Goal: Task Accomplishment & Management: Use online tool/utility

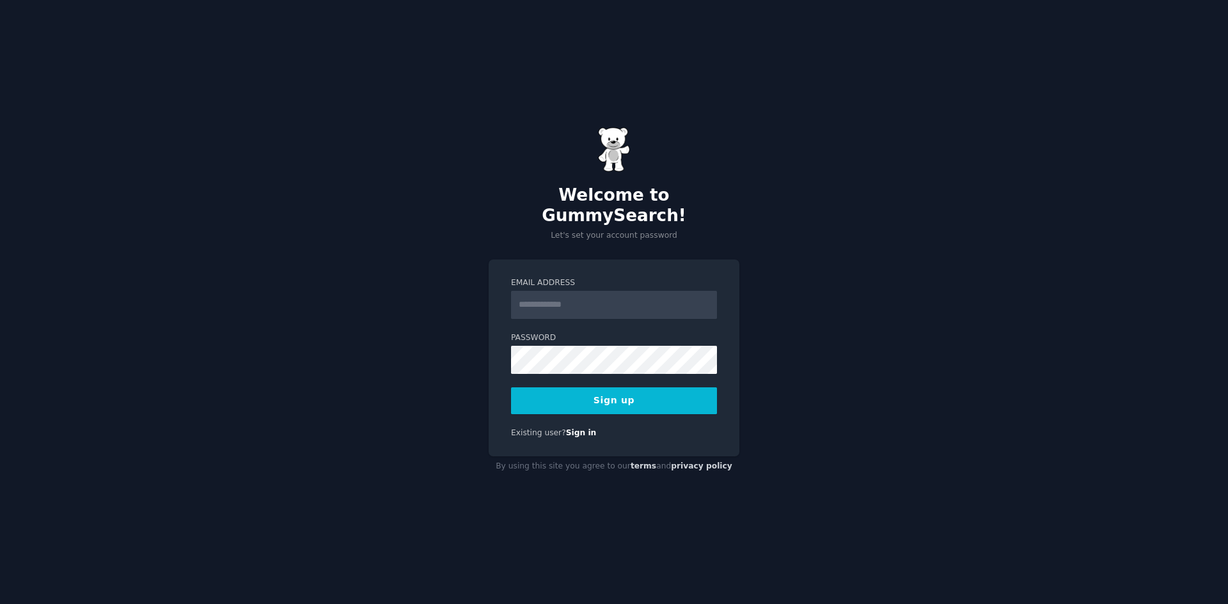
click at [543, 291] on input "Email Address" at bounding box center [614, 305] width 206 height 28
type input "**********"
click at [511, 388] on button "Sign up" at bounding box center [614, 401] width 206 height 27
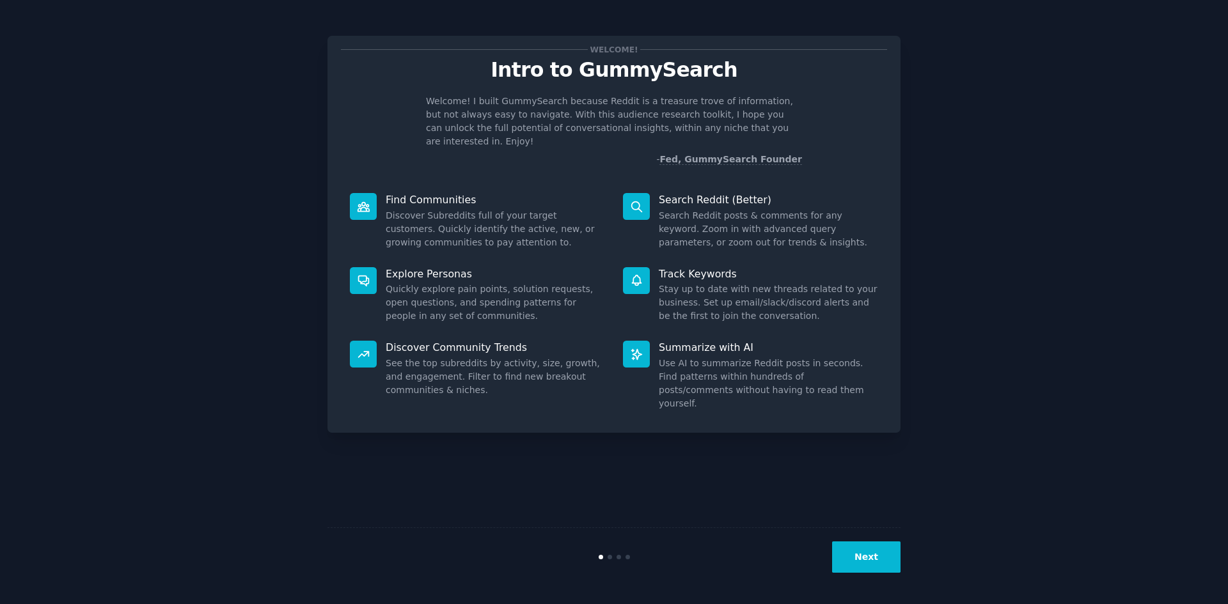
click at [869, 563] on button "Next" at bounding box center [866, 557] width 68 height 31
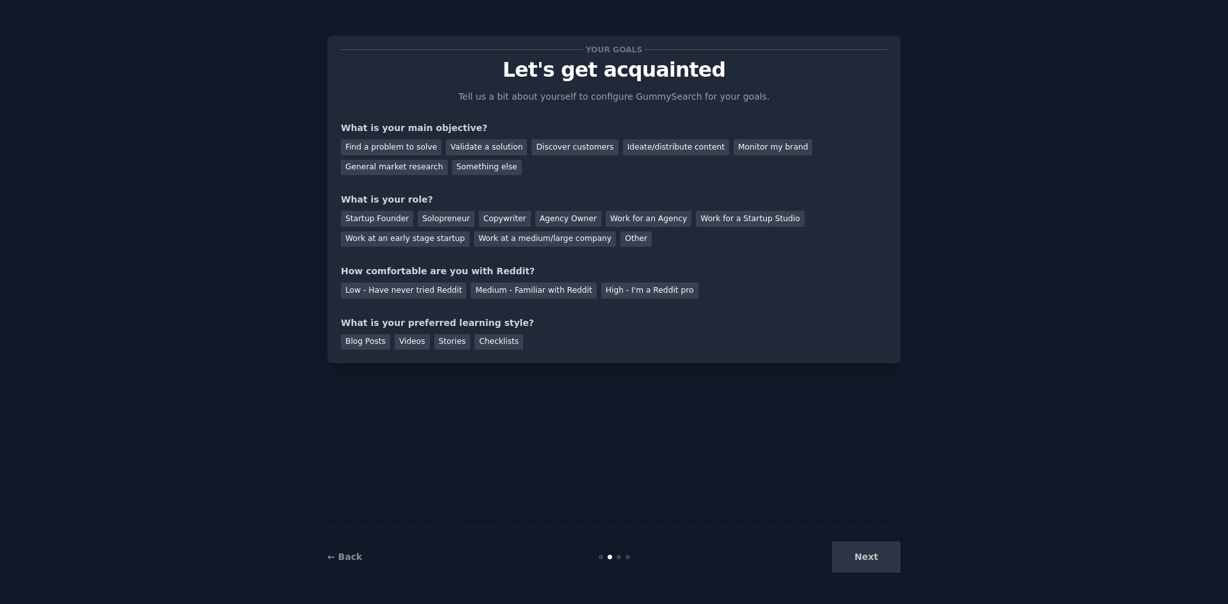
click at [869, 563] on div "Next" at bounding box center [804, 557] width 191 height 31
click at [872, 569] on div "Next" at bounding box center [804, 557] width 191 height 31
click at [875, 558] on div "Next" at bounding box center [804, 557] width 191 height 31
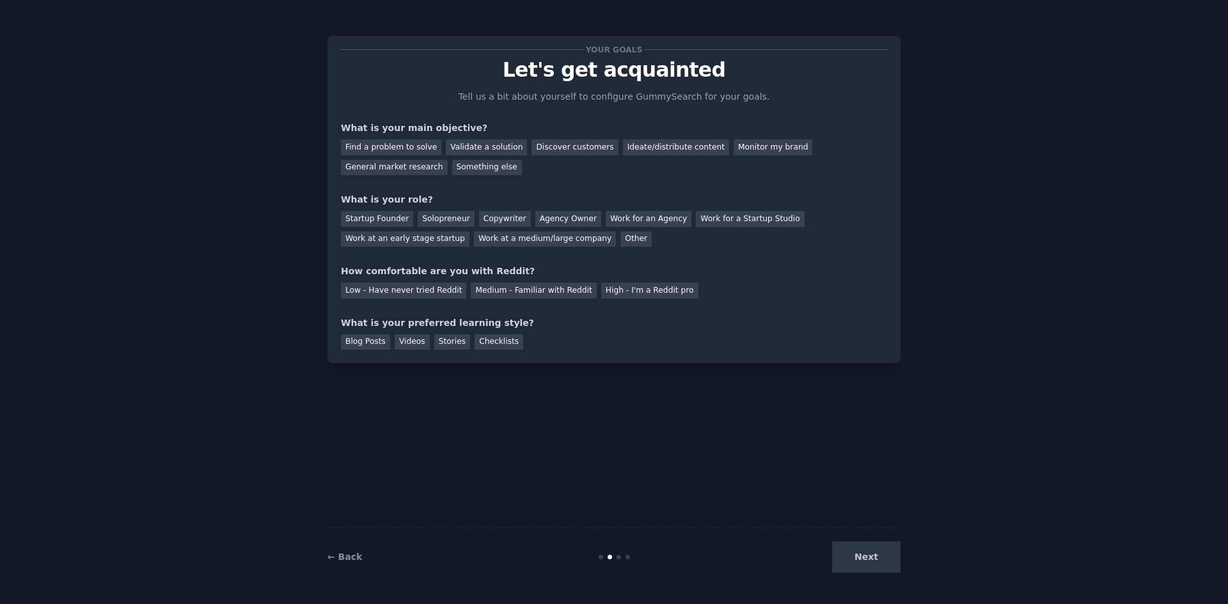
click at [874, 554] on div "Next" at bounding box center [804, 557] width 191 height 31
click at [876, 558] on div "Next" at bounding box center [804, 557] width 191 height 31
click at [618, 557] on div at bounding box center [618, 557] width 4 height 4
click at [531, 139] on div "Discover customers" at bounding box center [574, 147] width 86 height 16
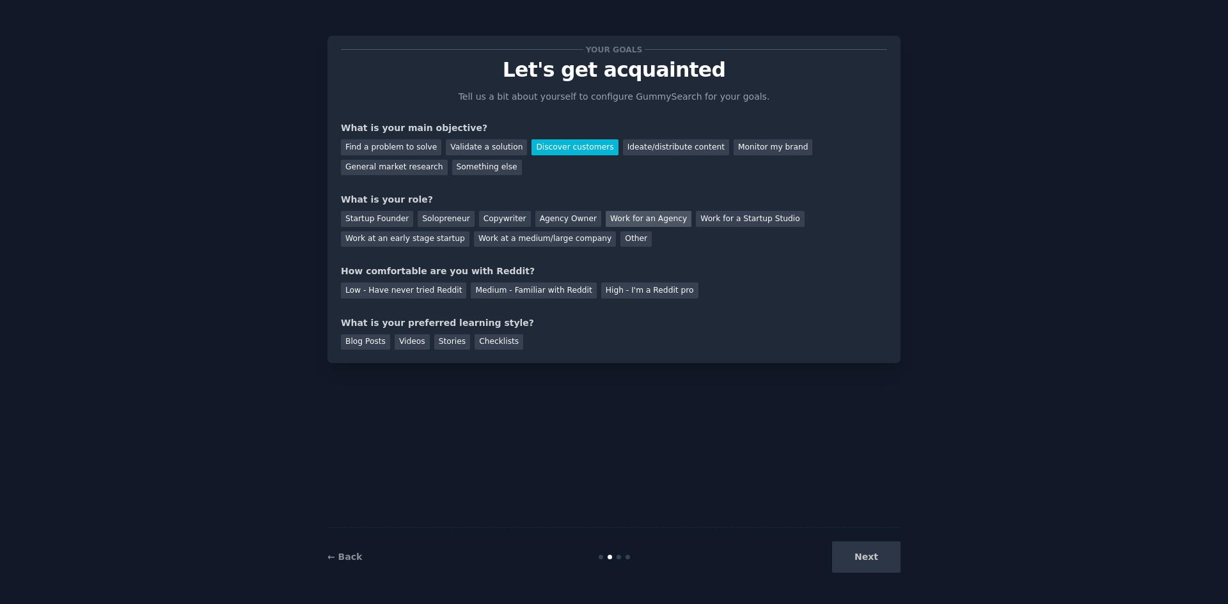
click at [624, 222] on div "Work for an Agency" at bounding box center [649, 219] width 86 height 16
click at [545, 289] on div "Medium - Familiar with Reddit" at bounding box center [533, 291] width 125 height 16
click at [414, 344] on div "Videos" at bounding box center [412, 342] width 35 height 16
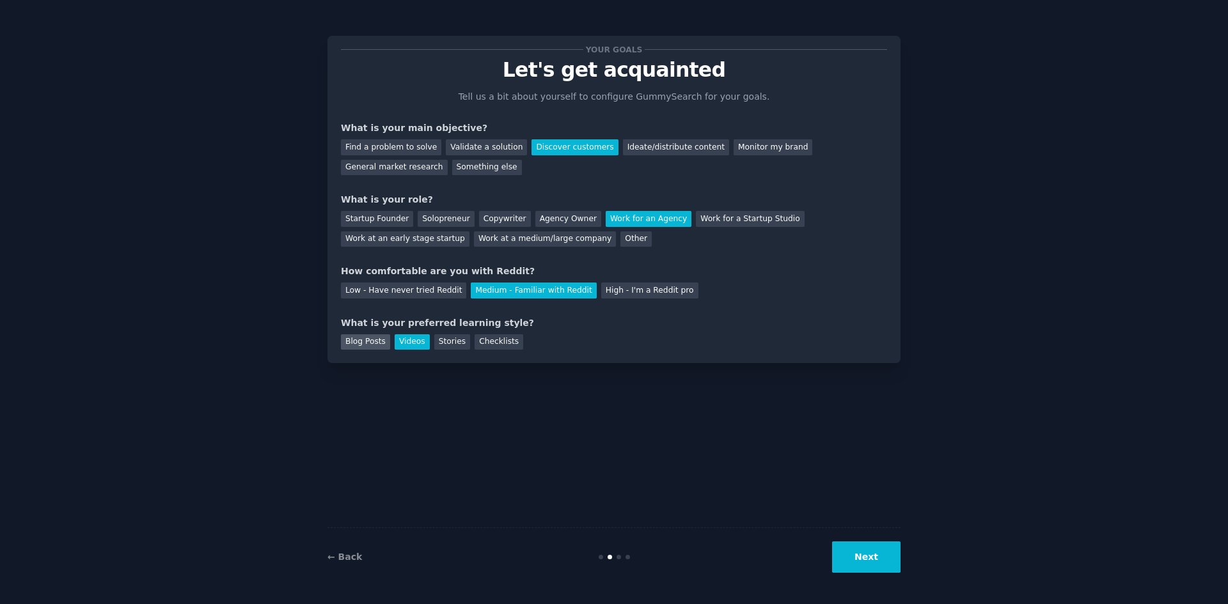
click at [372, 341] on div "Blog Posts" at bounding box center [365, 342] width 49 height 16
click at [402, 339] on div "Videos" at bounding box center [412, 342] width 35 height 16
click at [867, 558] on button "Next" at bounding box center [866, 557] width 68 height 31
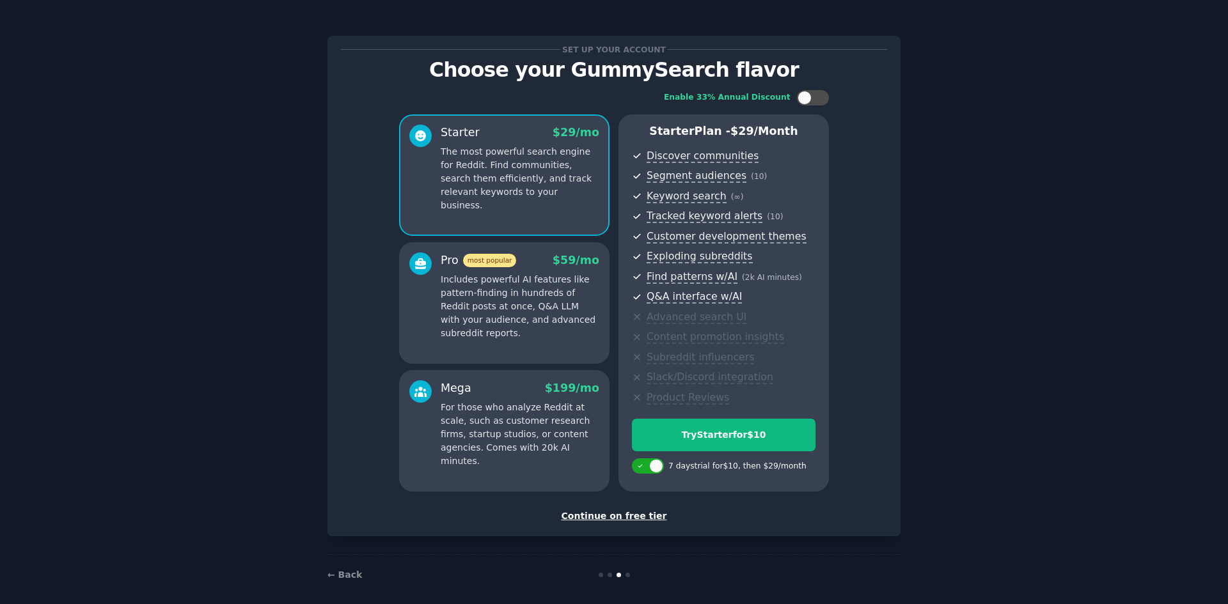
click at [608, 517] on div "Continue on free tier" at bounding box center [614, 516] width 546 height 13
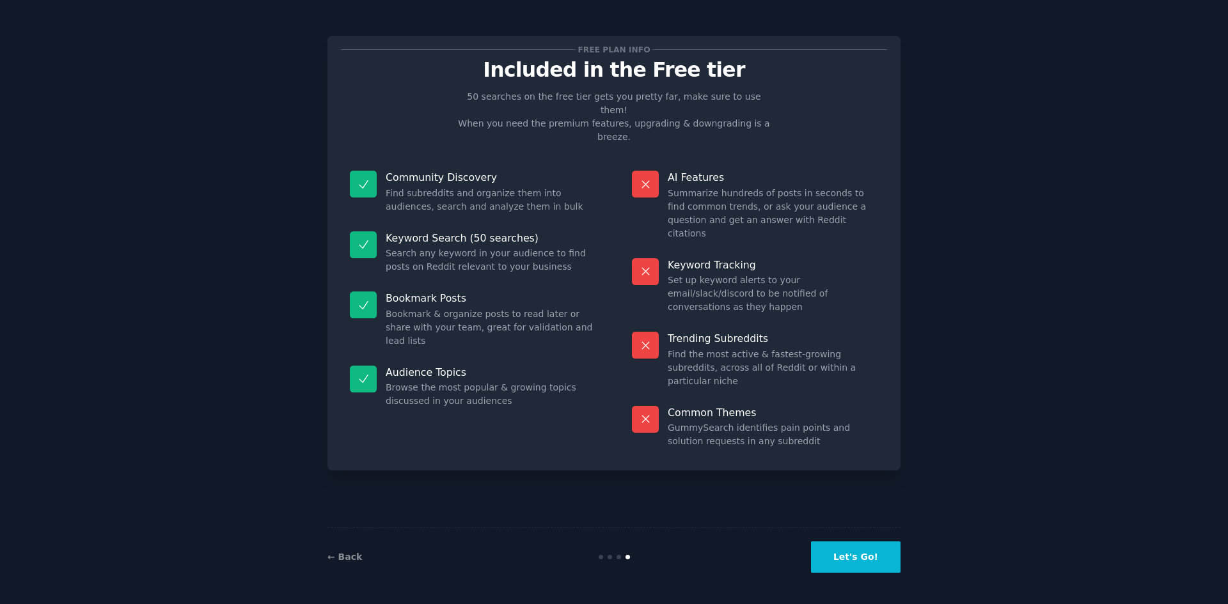
click at [869, 556] on button "Let's Go!" at bounding box center [856, 557] width 90 height 31
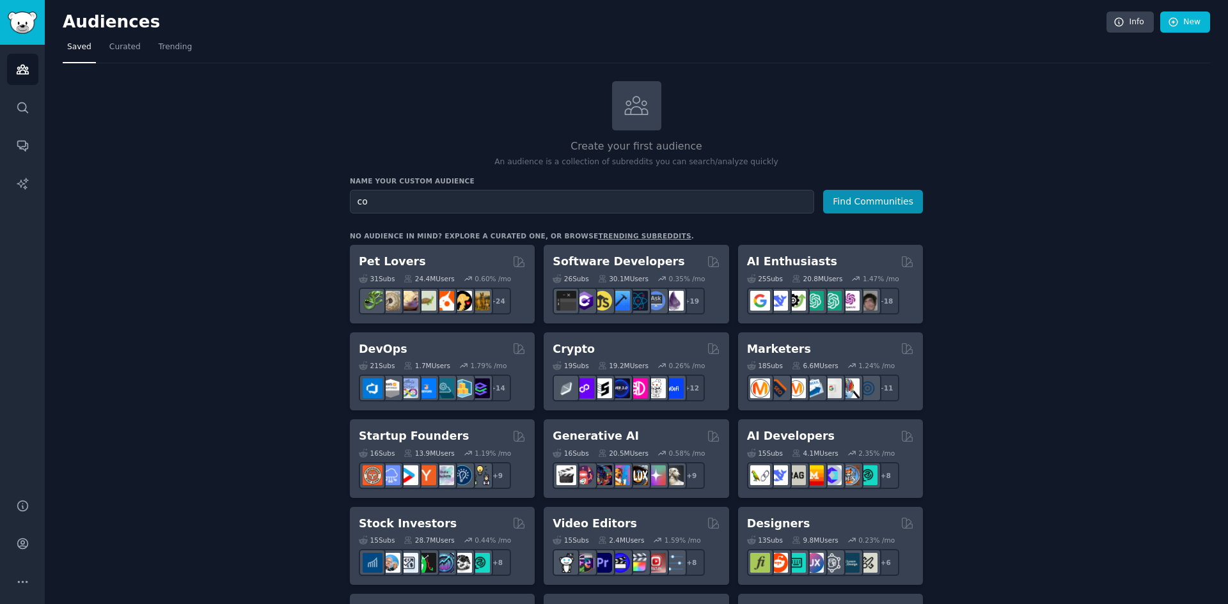
type input "c"
type input "a"
type input "connect database to a llm"
click at [823, 190] on button "Find Communities" at bounding box center [873, 202] width 100 height 24
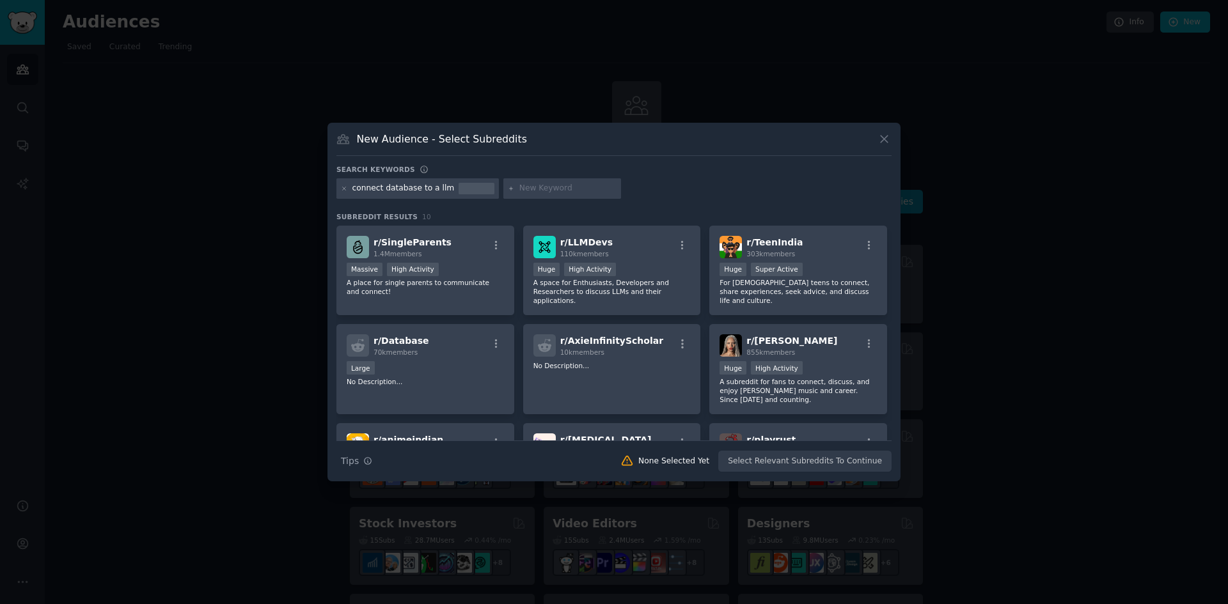
click at [883, 137] on icon at bounding box center [883, 138] width 13 height 13
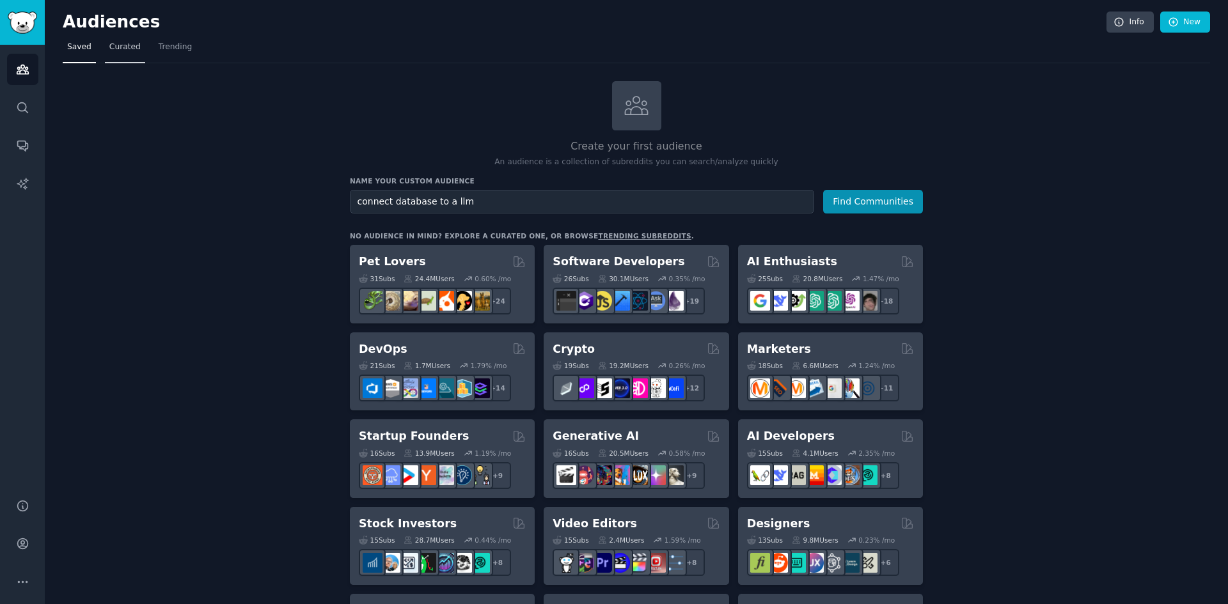
click at [125, 45] on span "Curated" at bounding box center [124, 48] width 31 height 12
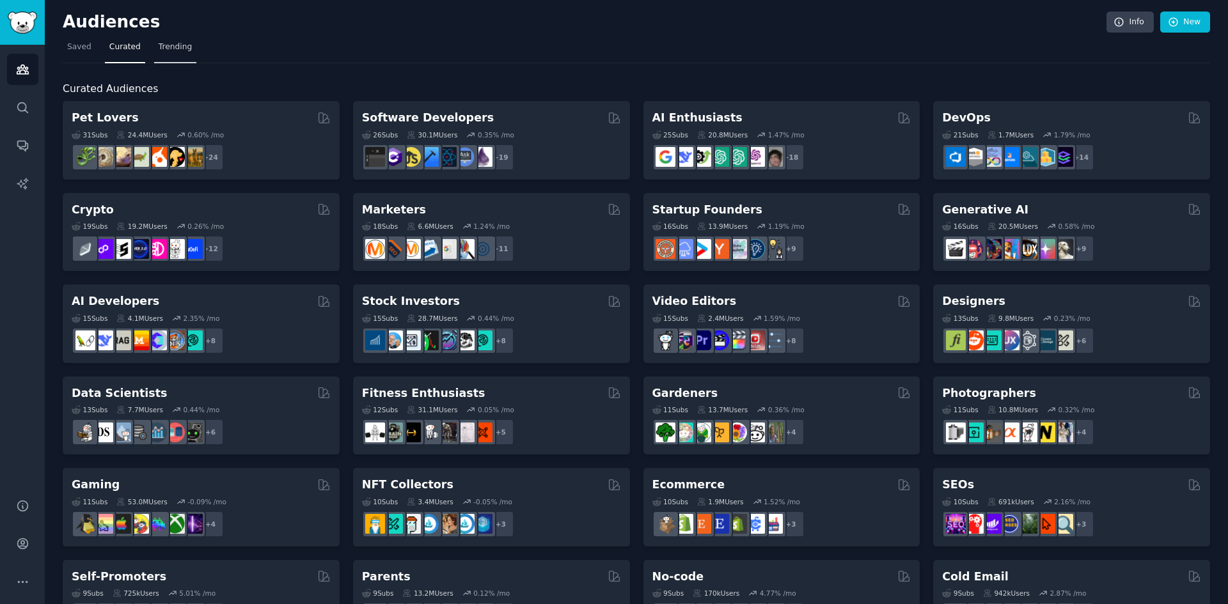
click at [168, 49] on span "Trending" at bounding box center [175, 48] width 33 height 12
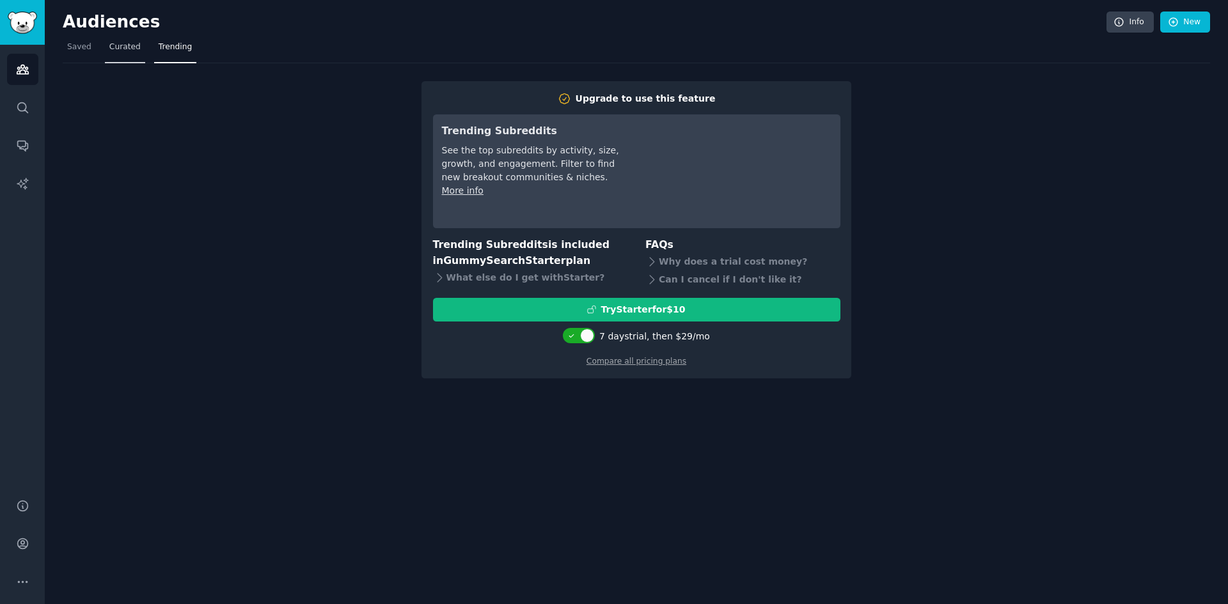
click at [124, 48] on span "Curated" at bounding box center [124, 48] width 31 height 12
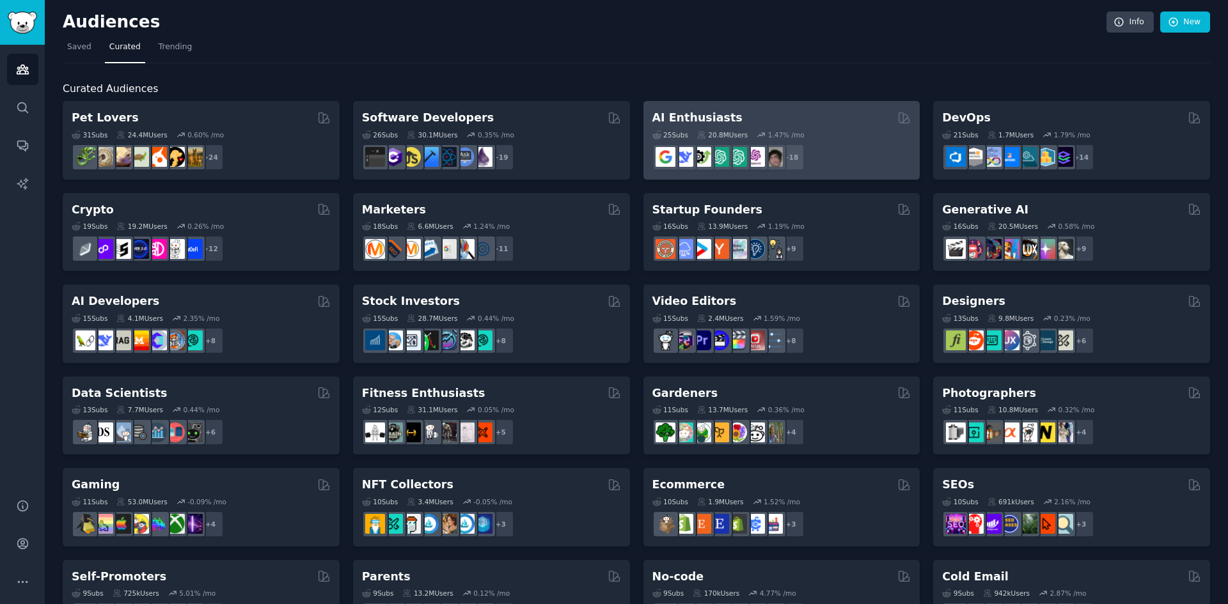
click at [720, 114] on h2 "AI Enthusiasts" at bounding box center [697, 118] width 90 height 16
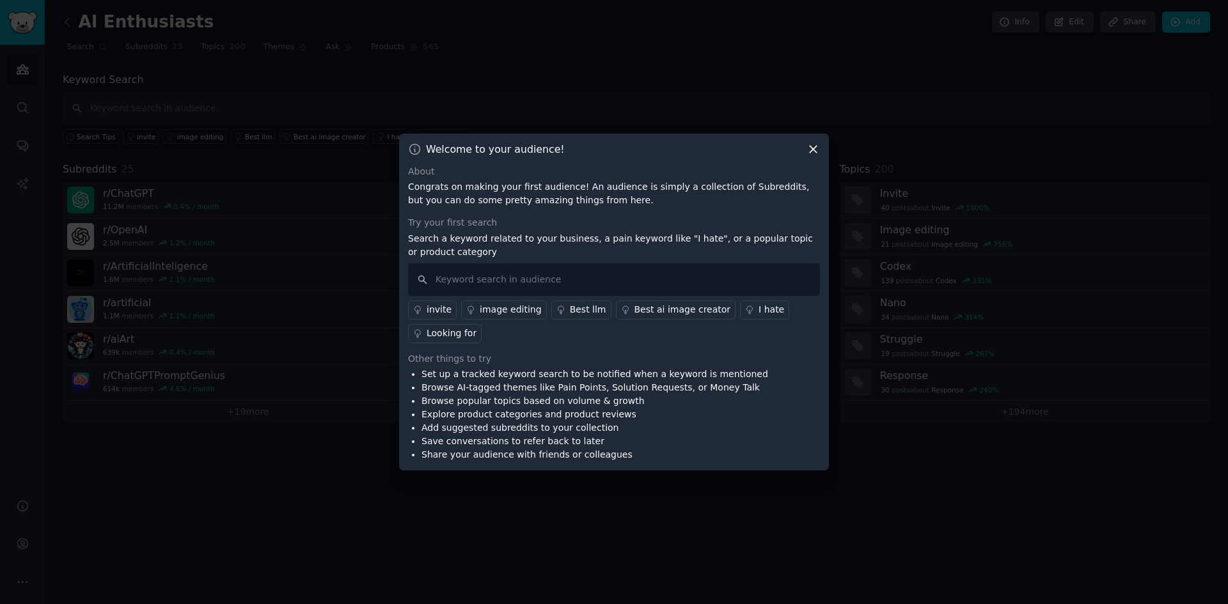
click at [815, 156] on div "Welcome to your audience! About Congrats on making your first audience! An audi…" at bounding box center [614, 303] width 430 height 338
click at [811, 146] on icon at bounding box center [812, 149] width 13 height 13
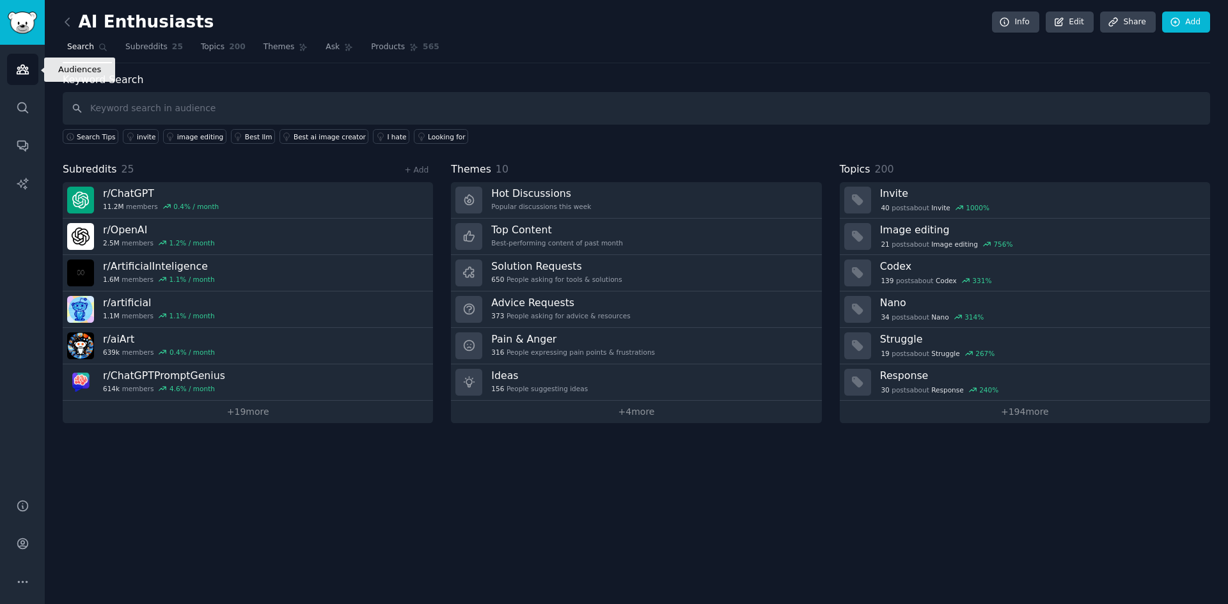
click at [30, 65] on link "Audiences" at bounding box center [22, 69] width 31 height 31
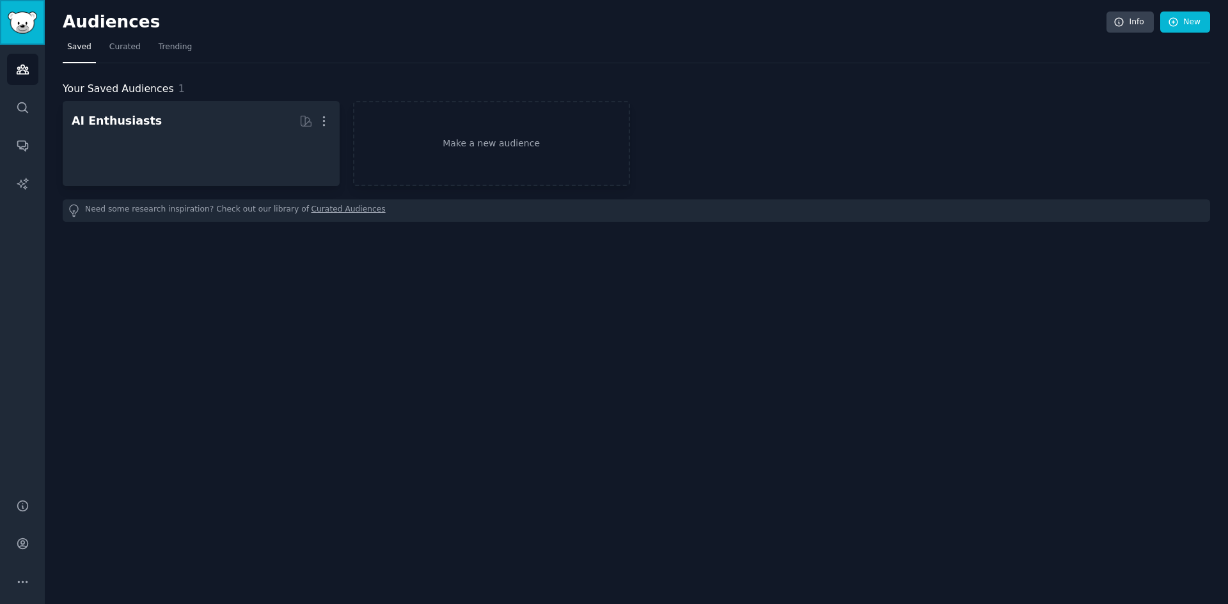
click at [23, 23] on img "Sidebar" at bounding box center [22, 23] width 29 height 22
click at [29, 108] on link "Search" at bounding box center [22, 107] width 31 height 31
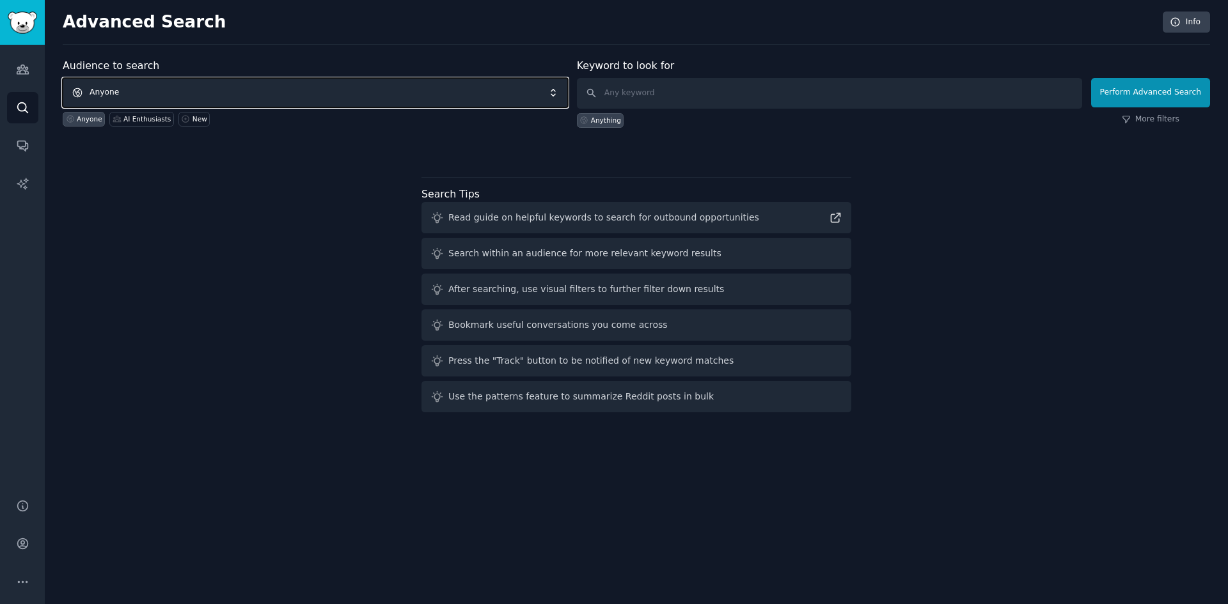
click at [138, 97] on span "Anyone" at bounding box center [315, 92] width 505 height 29
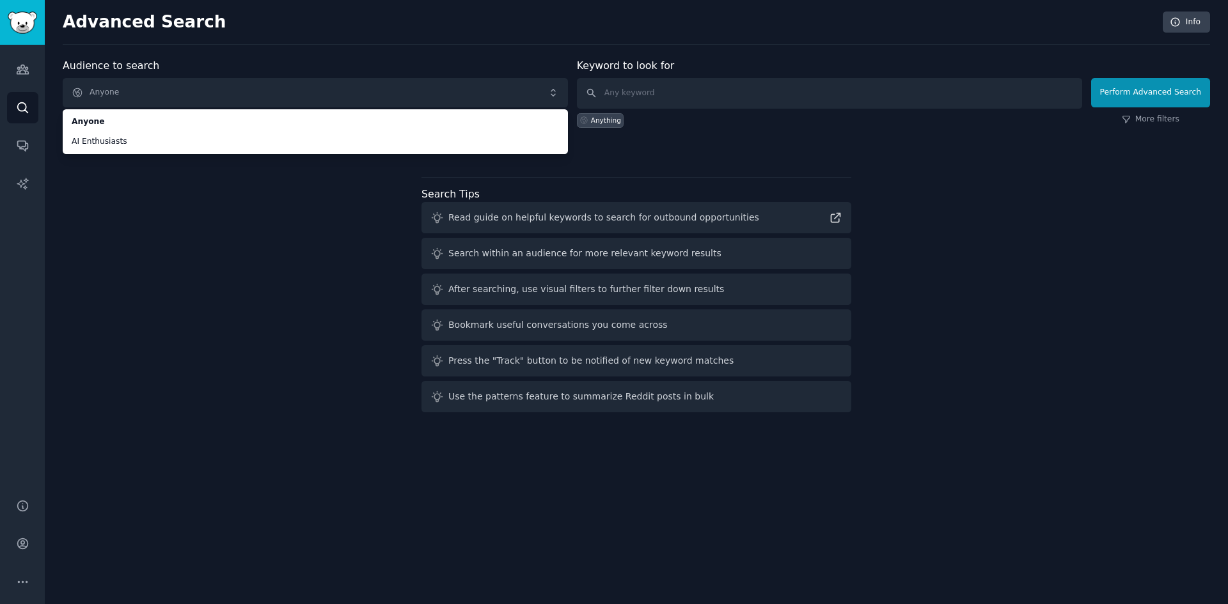
click at [175, 77] on div "Audience to search Anyone Anyone AI Enthusiasts Anyone AI Enthusiasts New" at bounding box center [315, 93] width 505 height 70
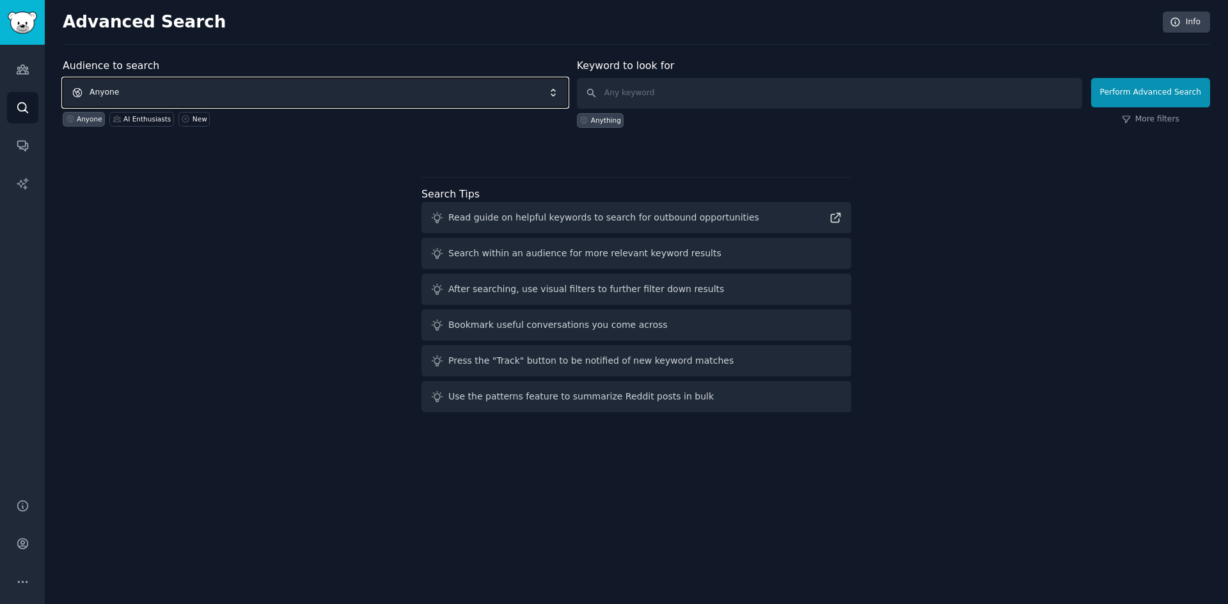
click at [155, 86] on span "Anyone" at bounding box center [315, 92] width 505 height 29
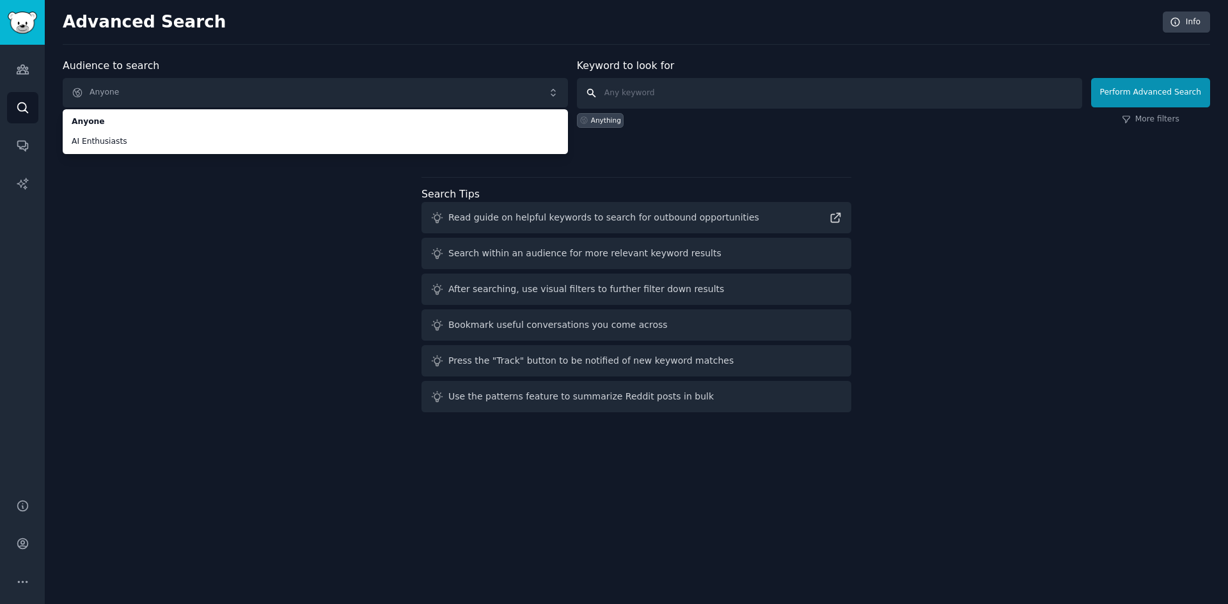
click at [678, 102] on input "text" at bounding box center [829, 93] width 505 height 31
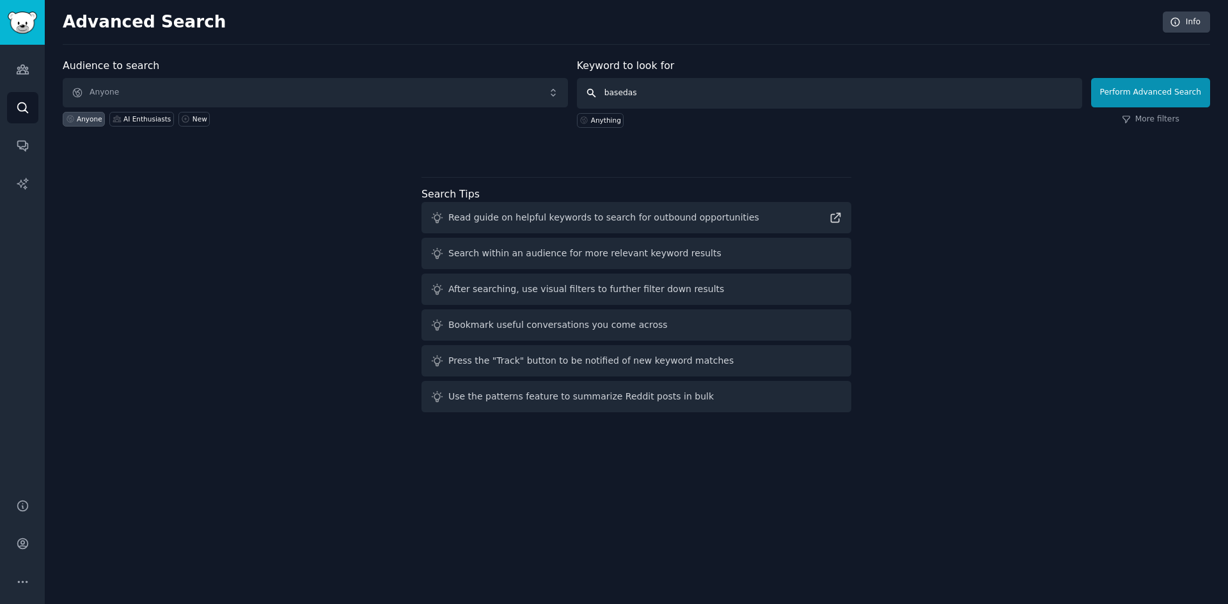
type input "basedash"
click button "Perform Advanced Search" at bounding box center [1150, 92] width 119 height 29
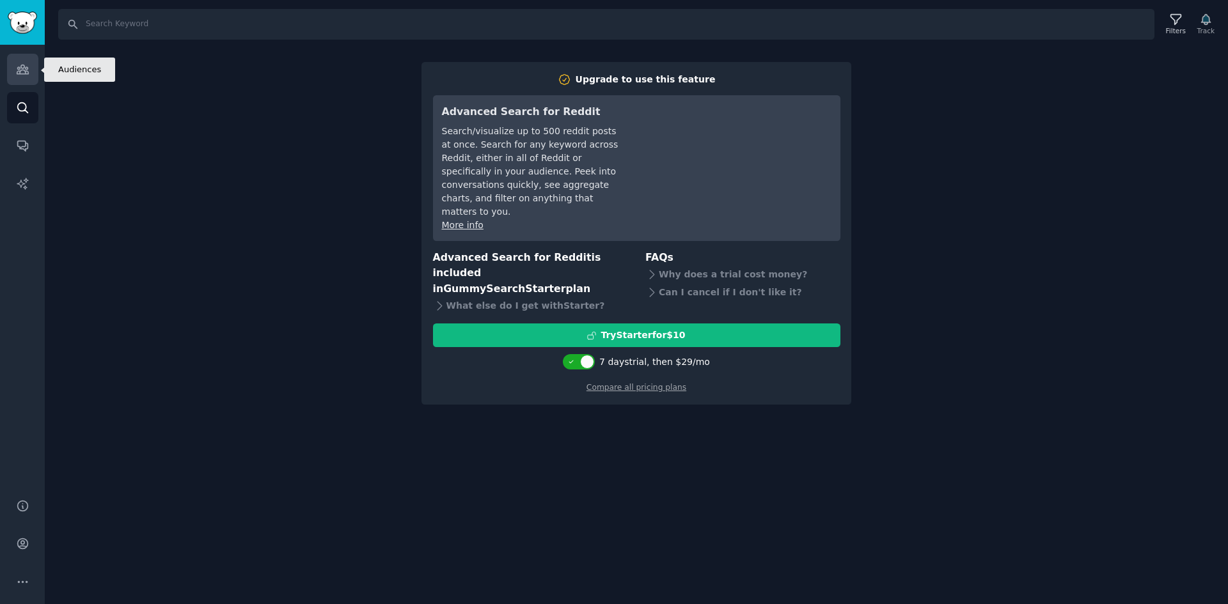
click at [22, 67] on icon "Sidebar" at bounding box center [22, 69] width 13 height 13
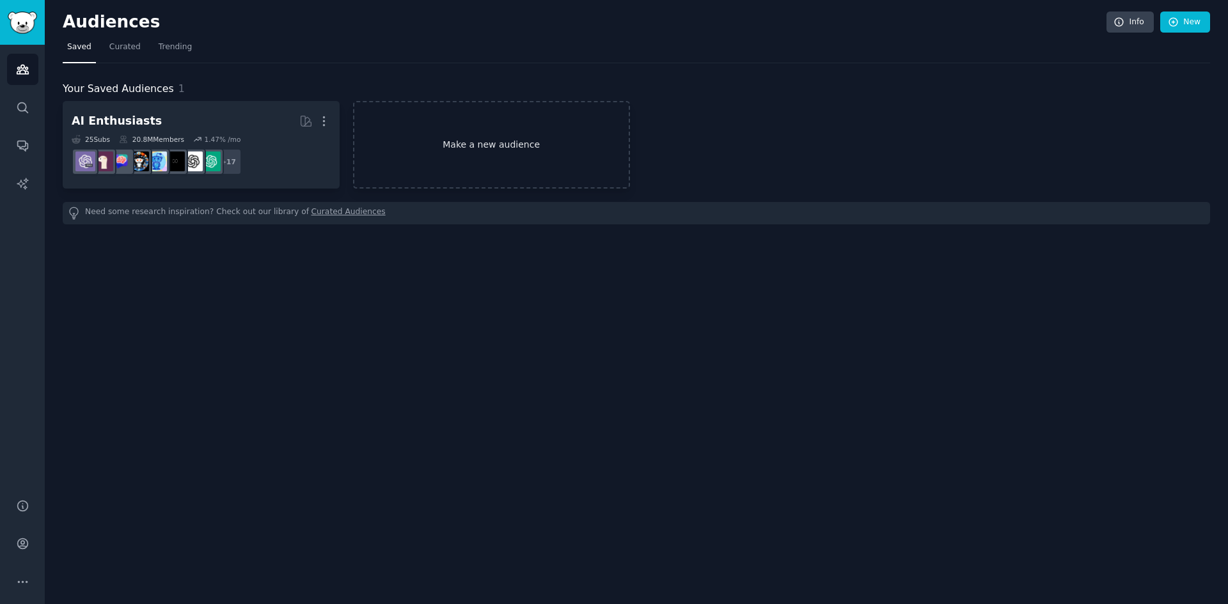
click at [442, 157] on link "Make a new audience" at bounding box center [491, 145] width 277 height 88
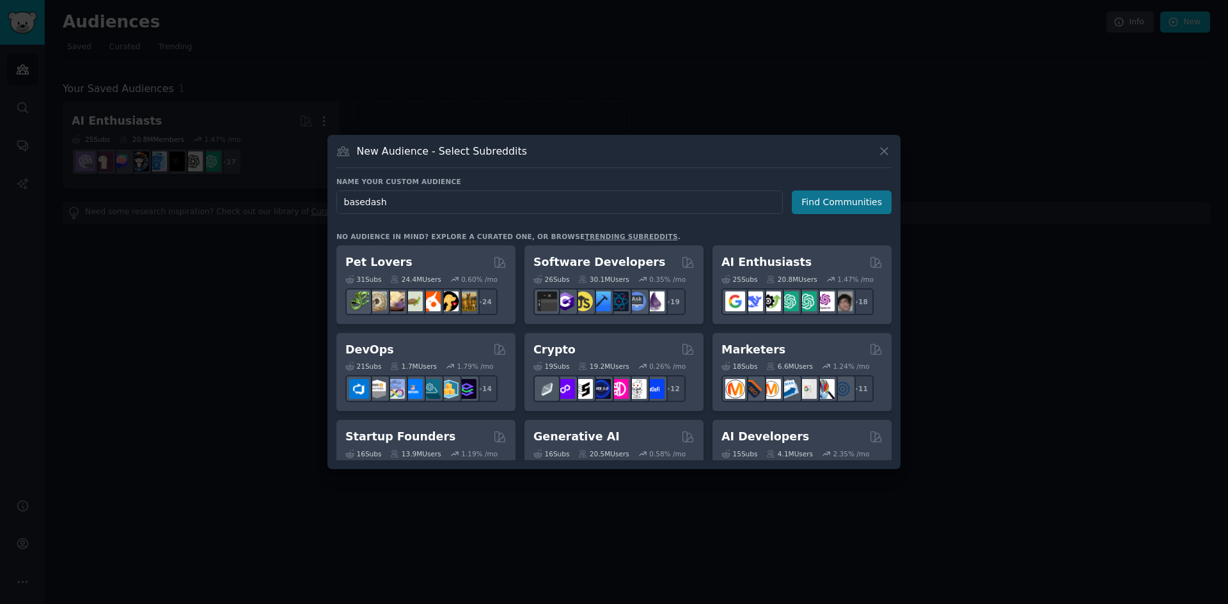
type input "basedash"
click at [853, 210] on button "Find Communities" at bounding box center [842, 203] width 100 height 24
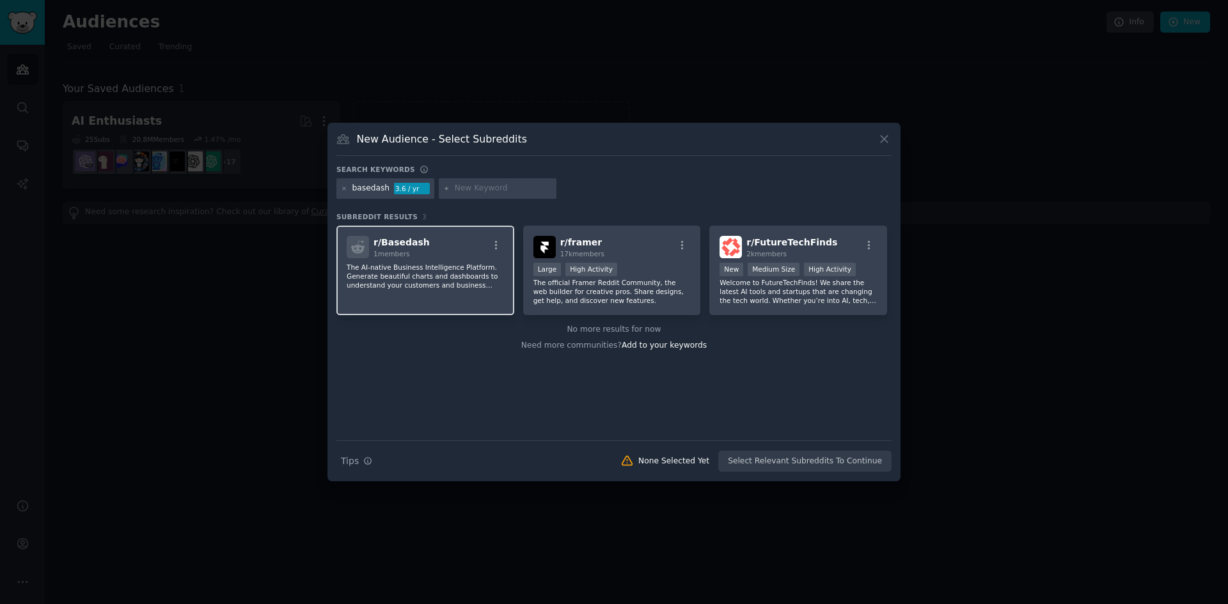
click at [421, 265] on p "The AI-native Business Intelligence Platform. Generate beautiful charts and das…" at bounding box center [425, 276] width 157 height 27
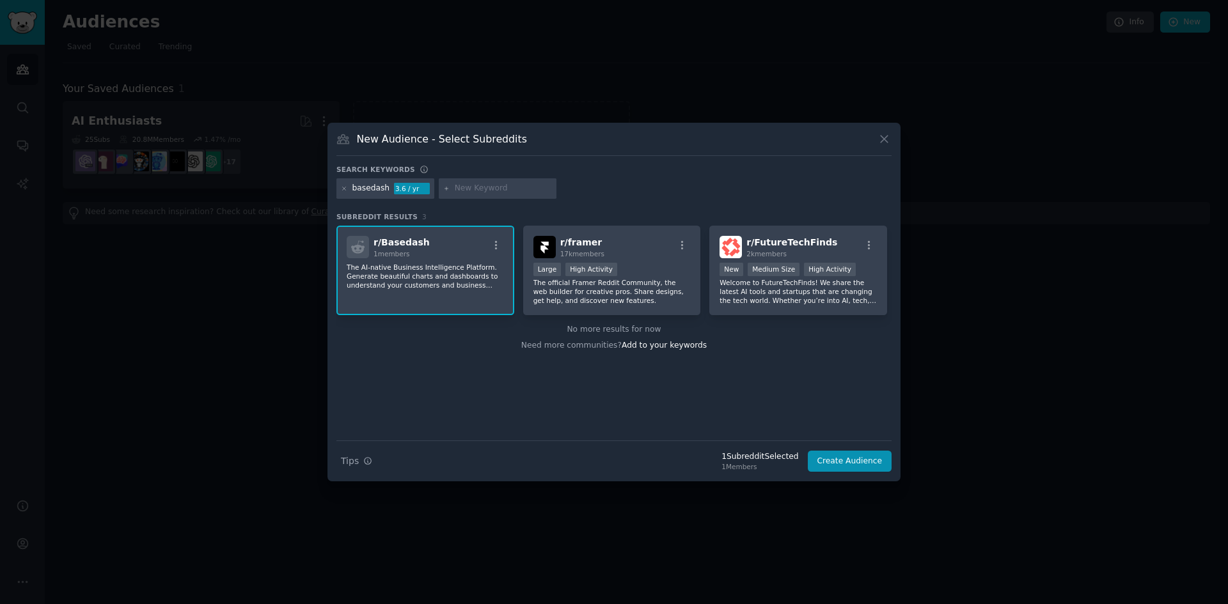
click at [402, 258] on div "r/ Basedash 1 members The AI-native Business Intelligence Platform. Generate be…" at bounding box center [425, 271] width 178 height 90
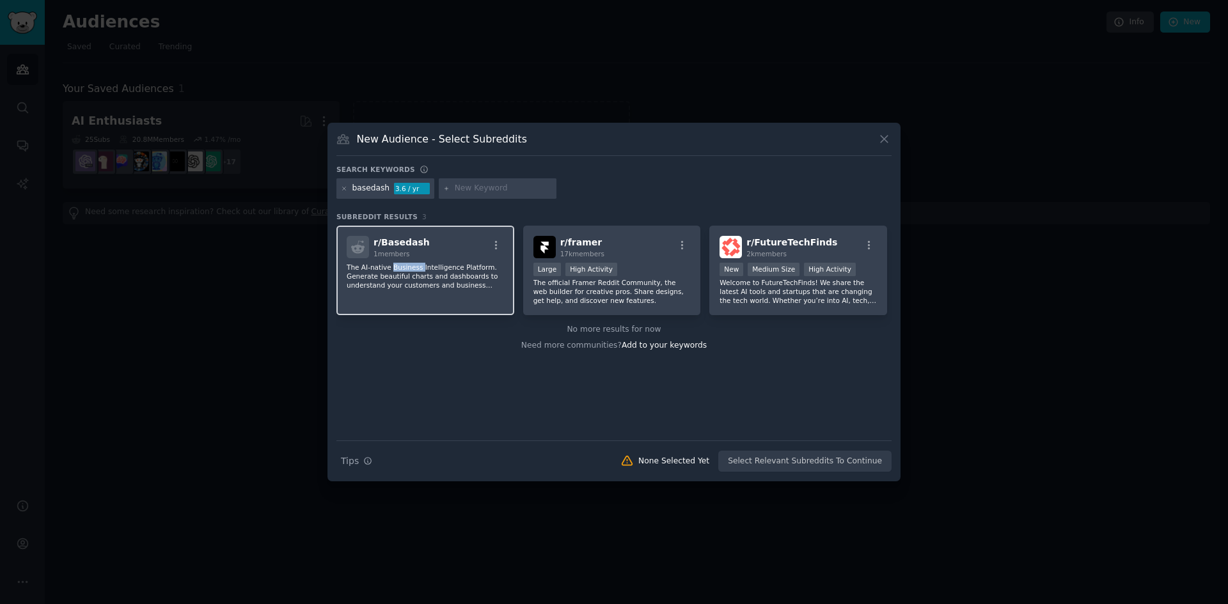
click at [402, 258] on div "r/ Basedash 1 members The AI-native Business Intelligence Platform. Generate be…" at bounding box center [425, 271] width 178 height 90
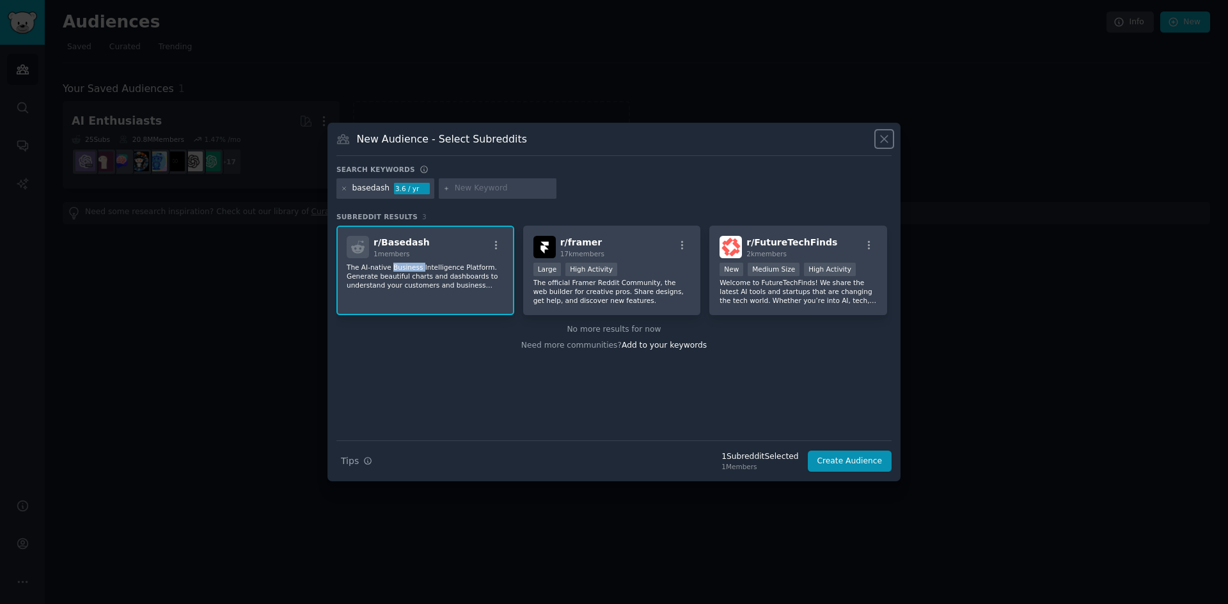
click at [879, 136] on icon at bounding box center [883, 138] width 13 height 13
